Goal: Register for event/course

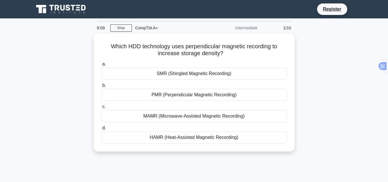
drag, startPoint x: 0, startPoint y: 0, endPoint x: 325, endPoint y: 70, distance: 332.3
click at [325, 70] on div "Which HDD technology uses perpendicular magnetic recording to increase storage …" at bounding box center [193, 96] width 327 height 125
click at [344, 53] on div "Which HDD technology uses perpendicular magnetic recording to increase storage …" at bounding box center [193, 96] width 327 height 125
click at [327, 67] on div "Which HDD technology uses perpendicular magnetic recording to increase storage …" at bounding box center [193, 96] width 327 height 125
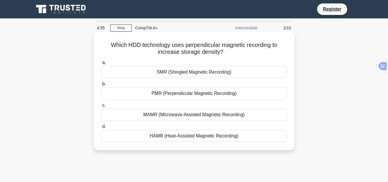
click at [219, 73] on div "SMR (Shingled Magnetic Recording)" at bounding box center [194, 72] width 186 height 12
click at [101, 65] on input "a. SMR (Shingled Magnetic Recording)" at bounding box center [101, 63] width 0 height 4
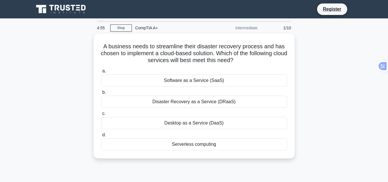
click at [219, 73] on label "a. Software as a Service (SaaS)" at bounding box center [194, 76] width 186 height 19
click at [101, 73] on input "a. Software as a Service (SaaS)" at bounding box center [101, 71] width 0 height 4
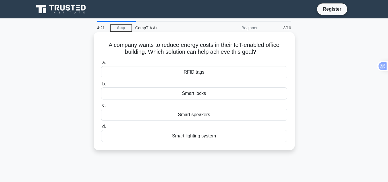
click at [186, 92] on div "Smart locks" at bounding box center [194, 93] width 186 height 12
click at [101, 86] on input "b. Smart locks" at bounding box center [101, 84] width 0 height 4
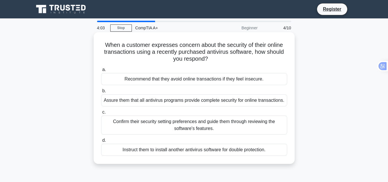
click at [167, 145] on div "Instruct them to install another antivirus software for double protection." at bounding box center [194, 149] width 186 height 12
click at [101, 142] on input "d. Instruct them to install another antivirus software for double protection." at bounding box center [101, 140] width 0 height 4
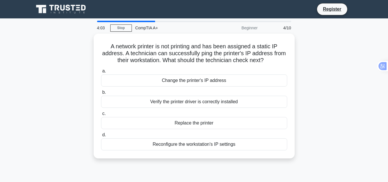
click at [167, 145] on div "Reconfigure the workstation's IP settings" at bounding box center [194, 144] width 186 height 12
click at [101, 137] on input "d. Reconfigure the workstation's IP settings" at bounding box center [101, 135] width 0 height 4
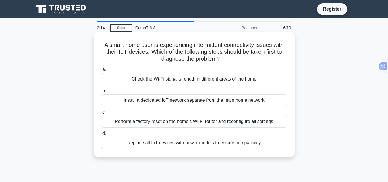
click at [191, 99] on div "Install a dedicated IoT network separate from the main home network" at bounding box center [194, 100] width 186 height 12
click at [101, 93] on input "b. Install a dedicated IoT network separate from the main home network" at bounding box center [101, 91] width 0 height 4
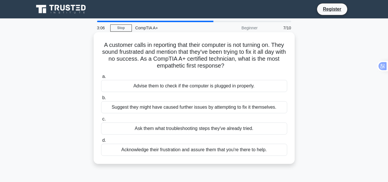
click at [141, 126] on div "Ask them what troubleshooting steps they've already tried." at bounding box center [194, 128] width 186 height 12
click at [101, 121] on input "c. Ask them what troubleshooting steps they've already tried." at bounding box center [101, 119] width 0 height 4
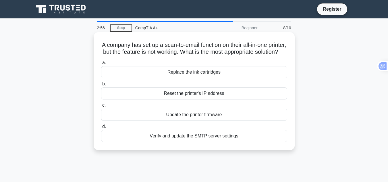
click at [144, 78] on div "Replace the ink cartridges" at bounding box center [194, 72] width 186 height 12
click at [101, 65] on input "a. Replace the ink cartridges" at bounding box center [101, 63] width 0 height 4
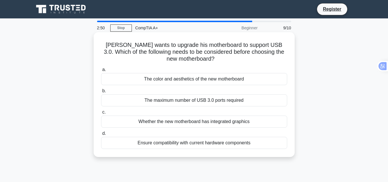
click at [125, 142] on div "Ensure compatibility with current hardware components" at bounding box center [194, 143] width 186 height 12
click at [101, 135] on input "d. Ensure compatibility with current hardware components" at bounding box center [101, 133] width 0 height 4
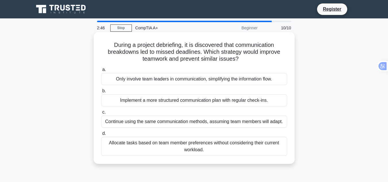
click at [190, 81] on div "Only involve team leaders in communication, simplifying the information flow." at bounding box center [194, 79] width 186 height 12
click at [101, 71] on input "a. Only involve team leaders in communication, simplifying the information flow." at bounding box center [101, 70] width 0 height 4
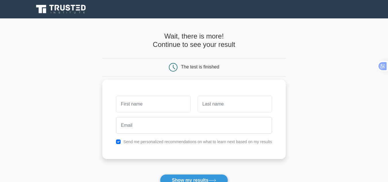
click at [122, 103] on input "text" at bounding box center [153, 104] width 74 height 17
type input "1"
type input "S"
click at [170, 135] on div at bounding box center [193, 124] width 163 height 21
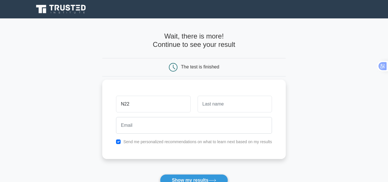
click at [170, 135] on div at bounding box center [193, 124] width 163 height 21
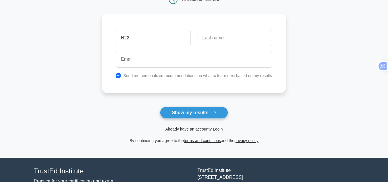
scroll to position [71, 0]
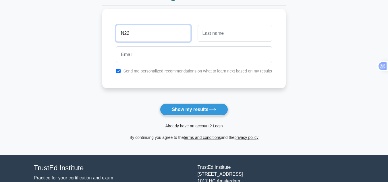
click at [132, 34] on input "N22" at bounding box center [153, 33] width 74 height 17
type input "N22CDGRTYGNYHM,"
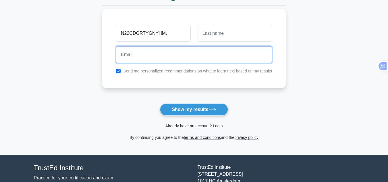
click at [139, 53] on input "email" at bounding box center [194, 54] width 156 height 17
type input "D"
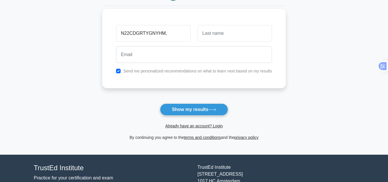
click at [116, 86] on div "N22CDGRTYGNYHM, Send me personalized recommendations on what to learn next base…" at bounding box center [193, 48] width 183 height 79
click at [90, 43] on main "Wait, there is more! Continue to see your result The test is finished and the" at bounding box center [194, 51] width 388 height 207
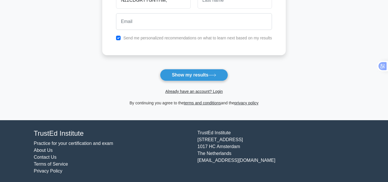
scroll to position [107, 0]
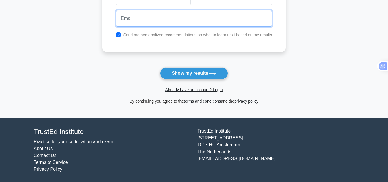
click at [143, 22] on input "email" at bounding box center [194, 18] width 156 height 17
type input "6"
